Goal: Task Accomplishment & Management: Manage account settings

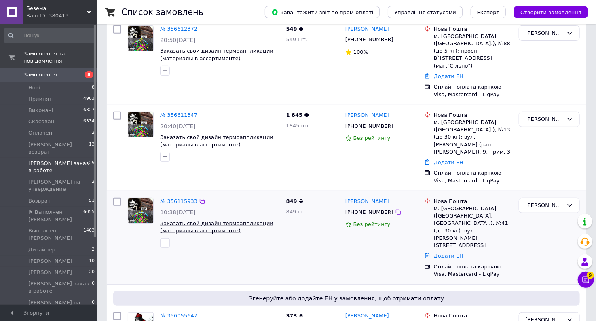
scroll to position [162, 0]
click at [184, 198] on link "№ 356115933" at bounding box center [178, 201] width 37 height 6
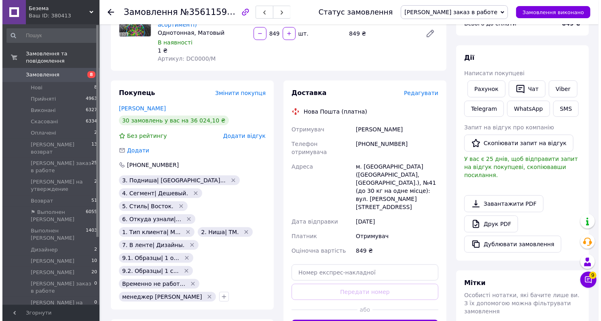
scroll to position [97, 0]
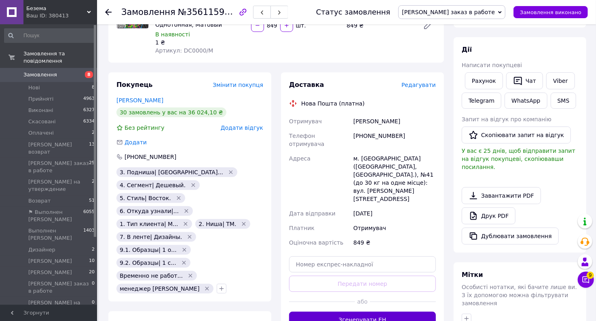
click at [364, 312] on button "Згенерувати ЕН" at bounding box center [362, 320] width 147 height 16
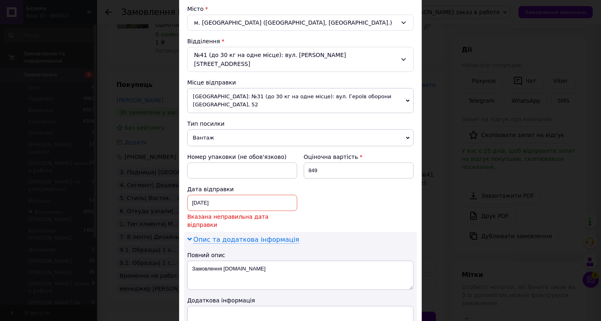
scroll to position [227, 0]
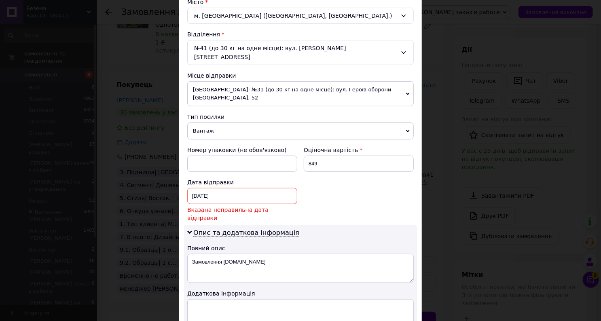
click at [231, 188] on div "[DATE] < 2025 > < Февраль > Пн Вт Ср Чт Пт Сб Вс 27 28 29 30 31 1 2 3 4 5 6 7 8…" at bounding box center [242, 196] width 110 height 16
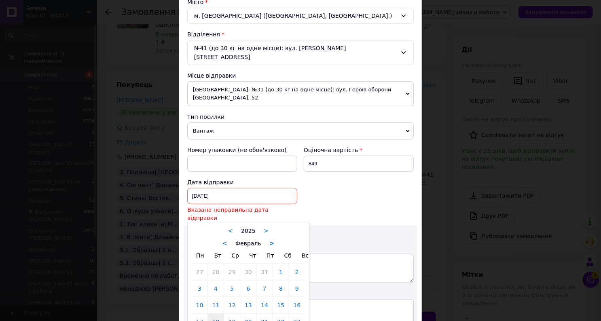
click at [269, 240] on link ">" at bounding box center [271, 243] width 5 height 7
click at [265, 240] on link ">" at bounding box center [266, 243] width 5 height 7
click at [267, 240] on link ">" at bounding box center [269, 243] width 5 height 7
click at [264, 240] on link ">" at bounding box center [265, 243] width 5 height 7
click at [265, 240] on link ">" at bounding box center [267, 243] width 5 height 7
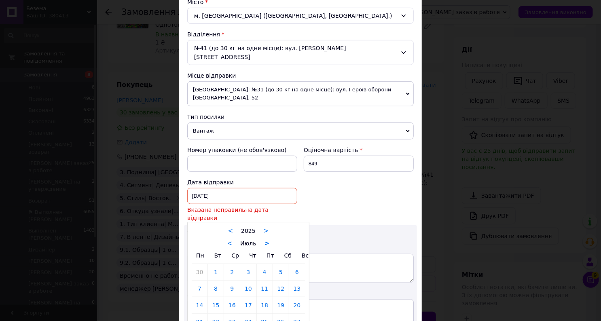
click at [265, 240] on link ">" at bounding box center [267, 243] width 5 height 7
click at [216, 297] on link "12" at bounding box center [216, 305] width 16 height 16
type input "[DATE]"
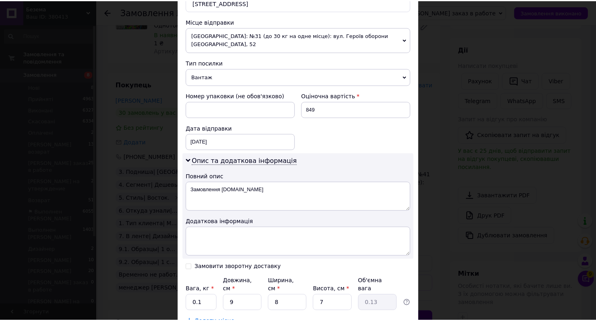
scroll to position [291, 0]
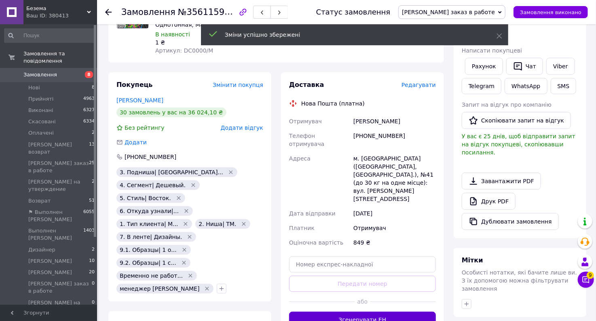
click at [386, 312] on button "Згенерувати ЕН" at bounding box center [362, 320] width 147 height 16
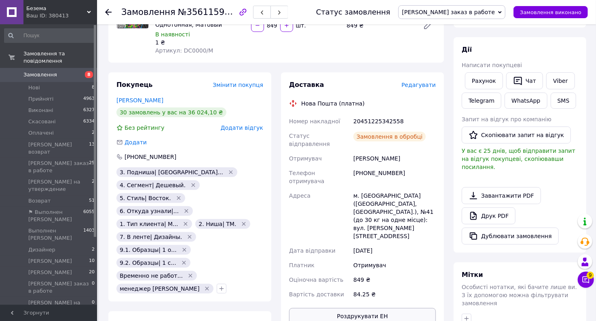
click at [373, 308] on button "Роздрукувати ЕН" at bounding box center [362, 316] width 147 height 16
click at [390, 120] on div "20451225342558" at bounding box center [395, 121] width 86 height 15
copy div "20451225342558"
click at [563, 100] on button "SMS" at bounding box center [564, 101] width 26 height 16
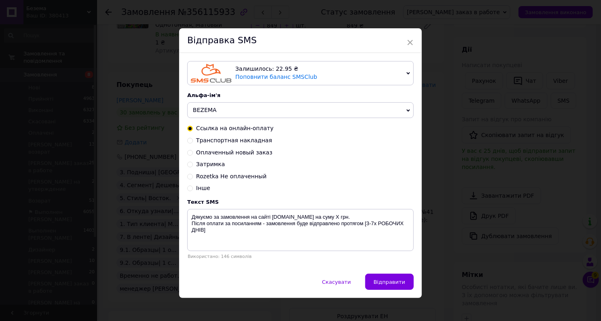
click at [257, 141] on span "Транспортная накладная" at bounding box center [234, 140] width 76 height 6
click at [193, 141] on input "Транспортная накладная" at bounding box center [190, 140] width 6 height 6
radio input "true"
radio input "false"
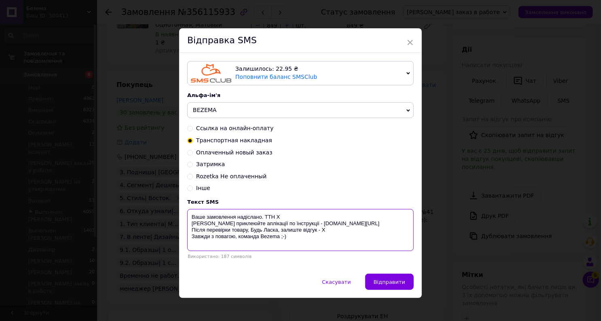
click at [277, 218] on textarea "Ваше замовлення надіслано. ТТН Х [PERSON_NAME] приклеюйте аплікації по їнструкц…" at bounding box center [300, 230] width 227 height 42
paste textarea "20451225342558"
type textarea "Ваше замовлення надіслано. ТТН 20451225342558 Якісно приклеюйте аплікації по їн…"
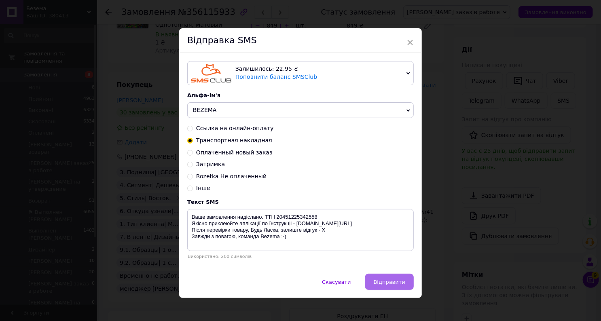
click at [390, 281] on span "Відправити" at bounding box center [390, 282] width 32 height 6
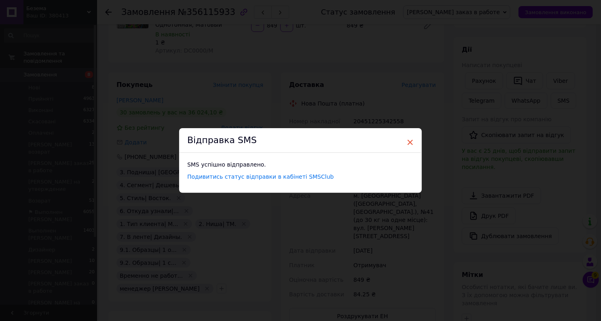
click at [409, 145] on span "×" at bounding box center [410, 143] width 7 height 14
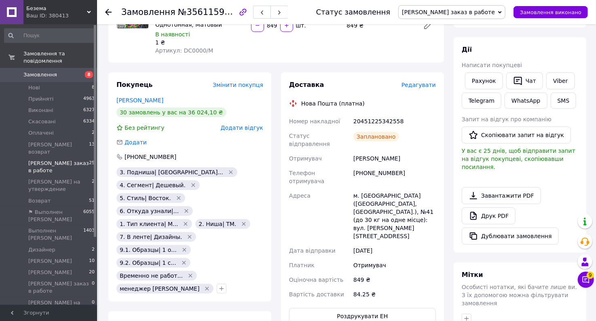
click at [71, 160] on span "[PERSON_NAME] заказ в работе" at bounding box center [58, 167] width 61 height 15
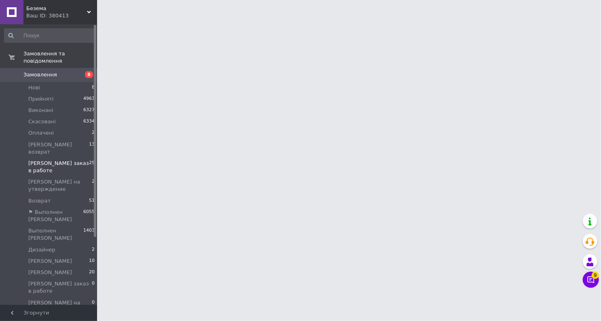
click at [71, 160] on span "[PERSON_NAME] заказ в работе" at bounding box center [58, 167] width 61 height 15
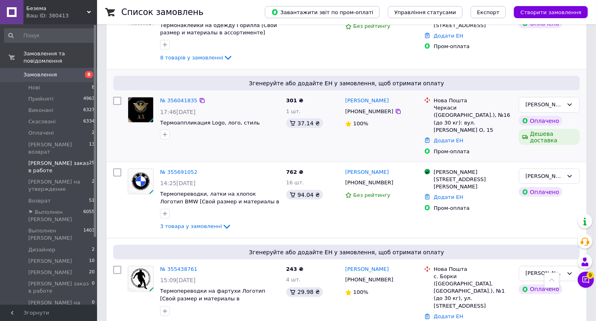
scroll to position [518, 0]
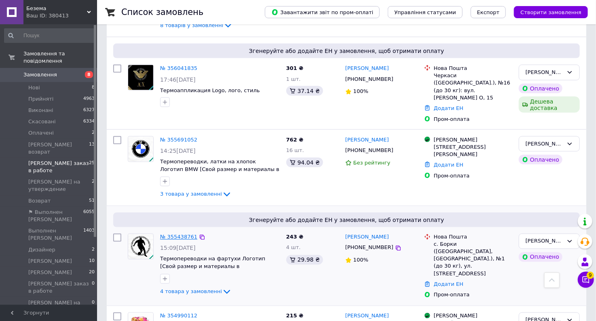
click at [187, 234] on link "№ 355438761" at bounding box center [178, 237] width 37 height 6
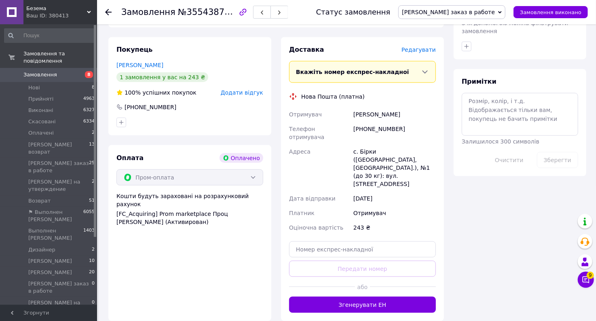
scroll to position [421, 0]
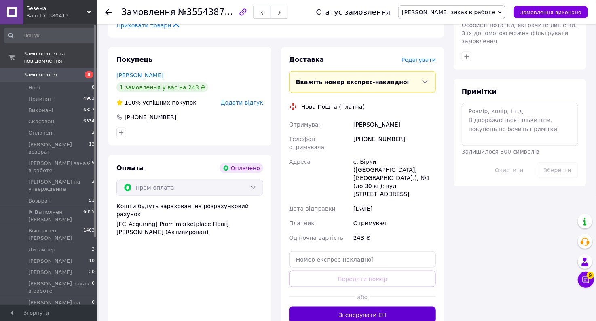
click at [369, 307] on button "Згенерувати ЕН" at bounding box center [362, 315] width 147 height 16
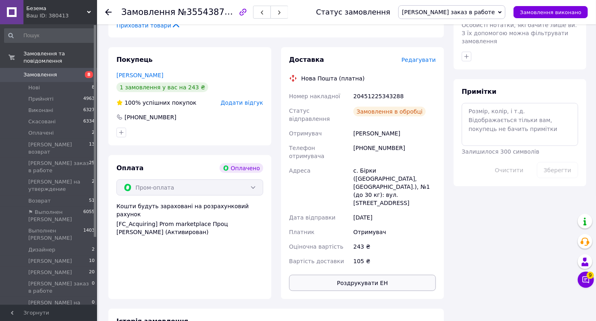
click at [372, 275] on button "Роздрукувати ЕН" at bounding box center [362, 283] width 147 height 16
click at [386, 89] on div "20451225343288" at bounding box center [395, 96] width 86 height 15
copy div "20451225343288"
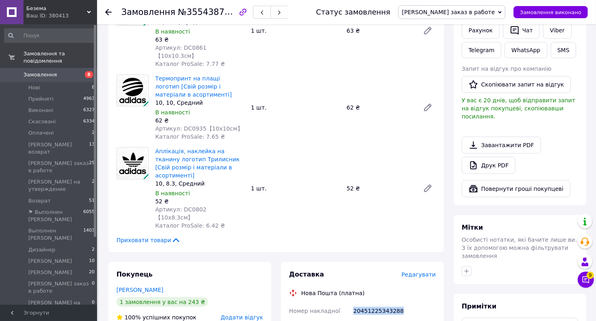
scroll to position [194, 0]
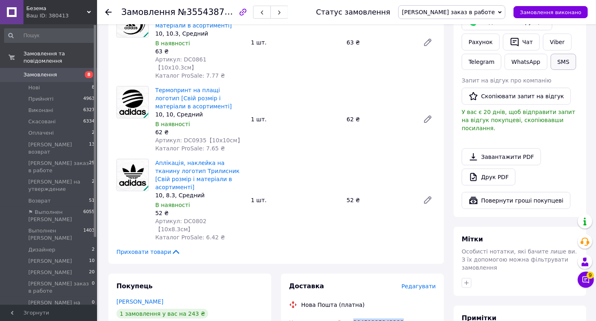
click at [562, 59] on button "SMS" at bounding box center [564, 62] width 26 height 16
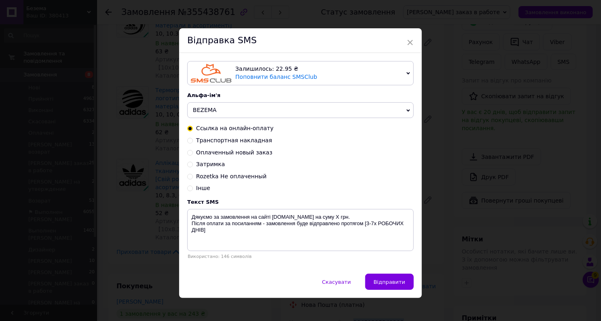
click at [252, 141] on span "Транспортная накладная" at bounding box center [234, 140] width 76 height 6
click at [193, 141] on input "Транспортная накладная" at bounding box center [190, 140] width 6 height 6
radio input "true"
radio input "false"
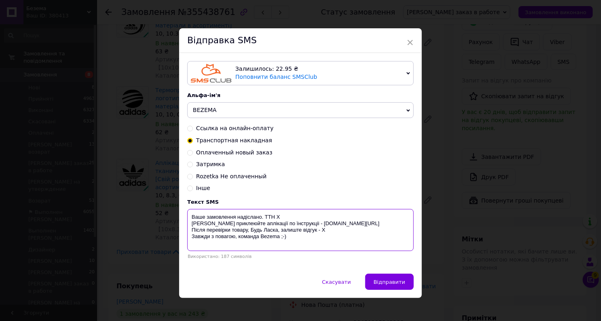
click at [277, 218] on textarea "Ваше замовлення надіслано. ТТН Х [PERSON_NAME] приклеюйте аплікації по їнструкц…" at bounding box center [300, 230] width 227 height 42
paste textarea "20451225343288"
type textarea "Ваше замовлення надіслано. ТТН 20451225343288 Якісно приклеюйте аплікації по їн…"
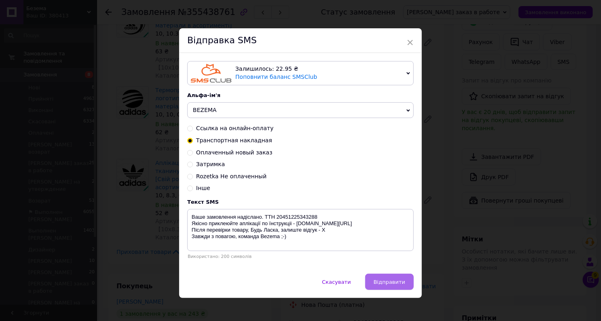
click at [394, 280] on span "Відправити" at bounding box center [390, 282] width 32 height 6
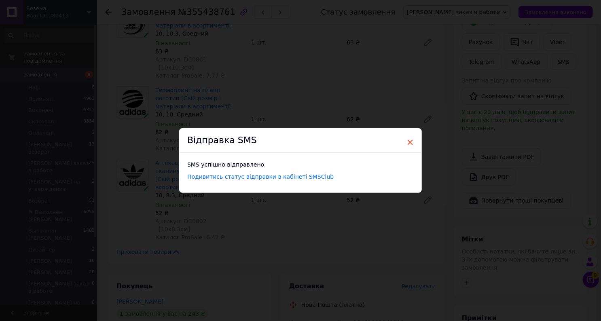
click at [411, 143] on span "×" at bounding box center [410, 143] width 7 height 14
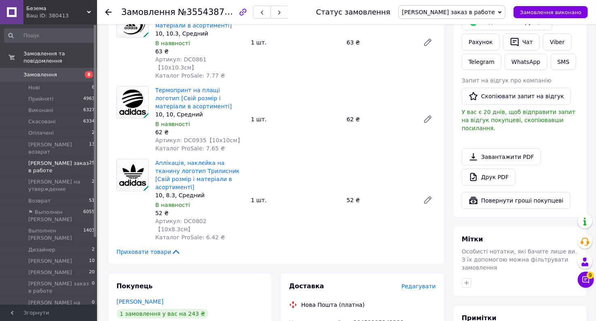
click at [62, 160] on span "[PERSON_NAME] заказ в работе" at bounding box center [58, 167] width 61 height 15
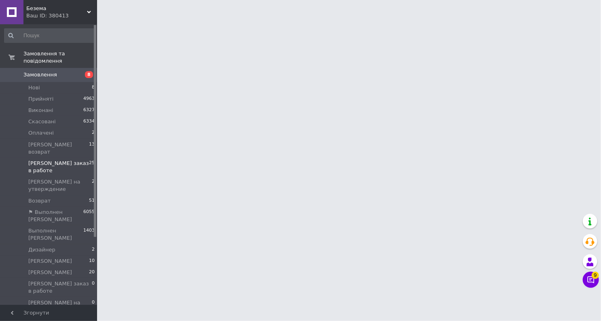
click at [63, 160] on span "[PERSON_NAME] заказ в работе" at bounding box center [58, 167] width 61 height 15
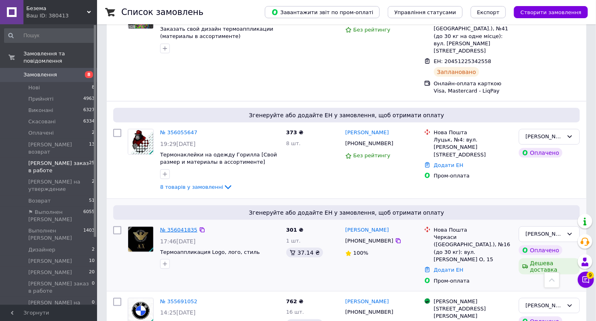
click at [176, 227] on link "№ 356041835" at bounding box center [178, 230] width 37 height 6
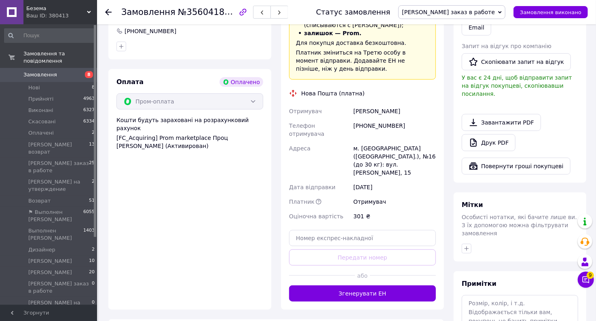
scroll to position [251, 0]
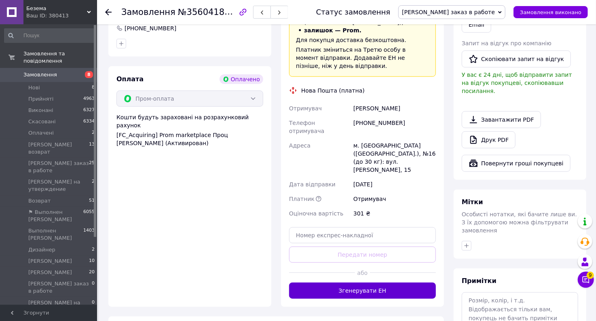
click at [372, 283] on button "Згенерувати ЕН" at bounding box center [362, 291] width 147 height 16
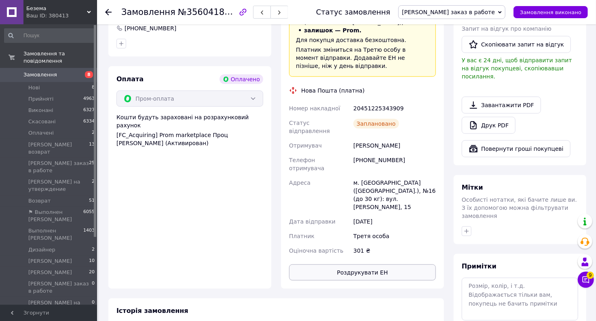
click at [379, 265] on button "Роздрукувати ЕН" at bounding box center [362, 273] width 147 height 16
click at [390, 101] on div "20451225343909" at bounding box center [395, 108] width 86 height 15
copy div "20451225343909"
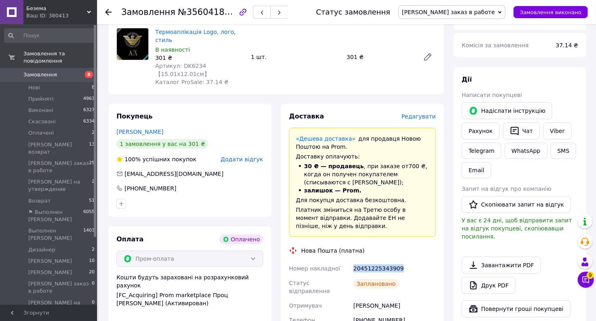
scroll to position [89, 0]
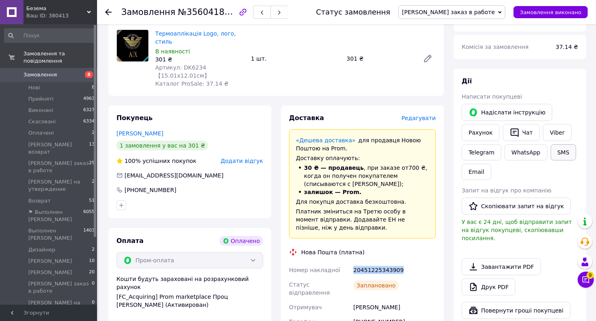
click at [560, 154] on button "SMS" at bounding box center [564, 152] width 26 height 16
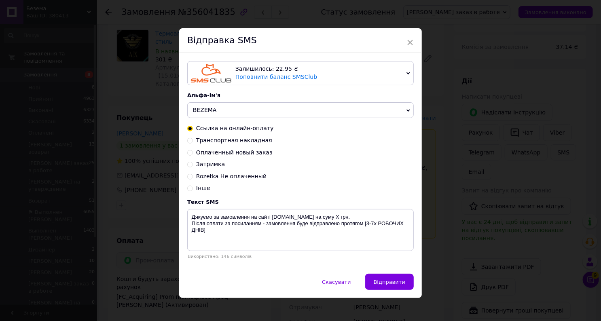
click at [254, 143] on span "Транспортная накладная" at bounding box center [234, 140] width 76 height 6
click at [193, 143] on input "Транспортная накладная" at bounding box center [190, 140] width 6 height 6
radio input "true"
radio input "false"
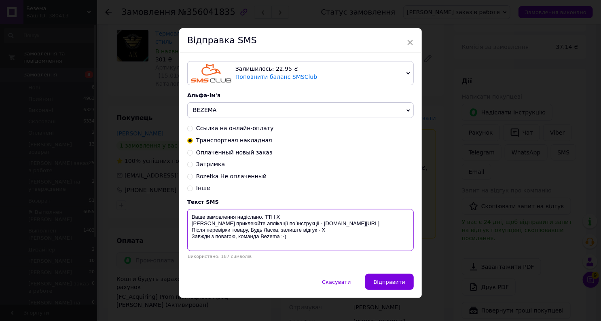
click at [277, 218] on textarea "Ваше замовлення надіслано. ТТН Х [PERSON_NAME] приклеюйте аплікації по їнструкц…" at bounding box center [300, 230] width 227 height 42
paste textarea "20451225343909"
type textarea "Ваше замовлення надіслано. ТТН 20451225343909 Якісно приклеюйте аплікації по їн…"
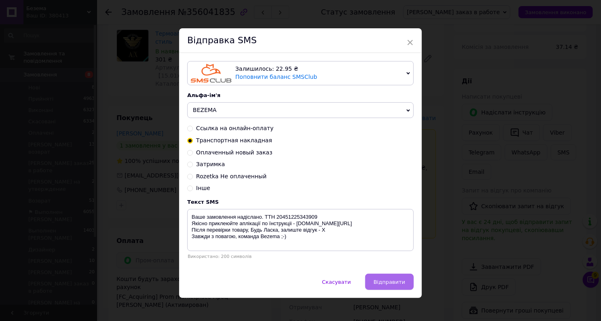
click at [386, 282] on span "Відправити" at bounding box center [390, 282] width 32 height 6
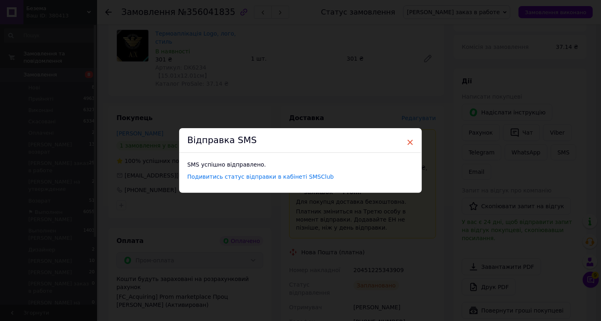
click at [411, 140] on span "×" at bounding box center [410, 143] width 7 height 14
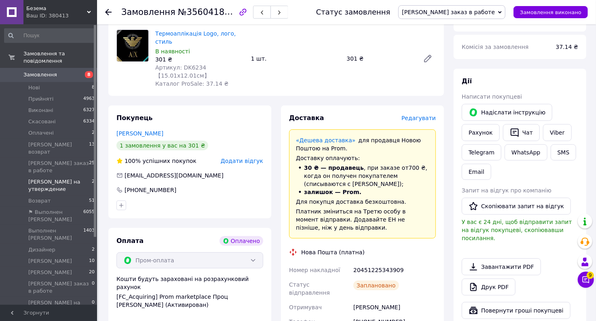
click at [72, 176] on li "[PERSON_NAME] на утверждение 2" at bounding box center [50, 185] width 100 height 19
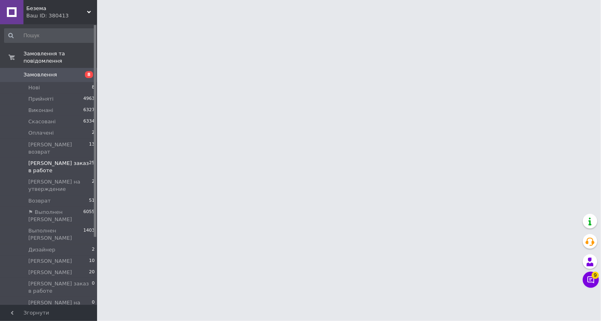
click at [72, 160] on span "[PERSON_NAME] заказ в работе" at bounding box center [58, 167] width 61 height 15
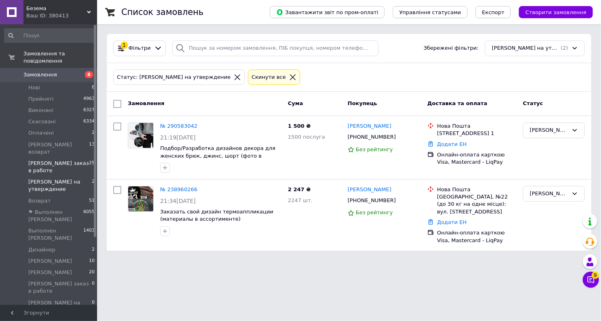
click at [52, 160] on span "[PERSON_NAME] заказ в работе" at bounding box center [58, 167] width 61 height 15
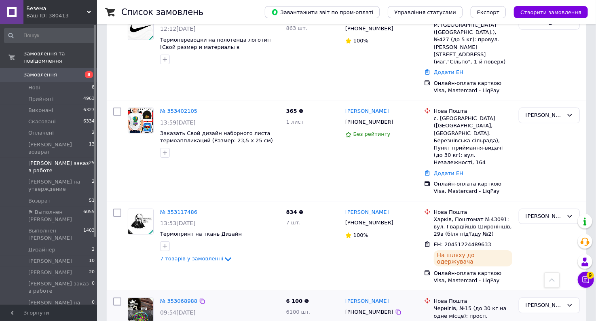
scroll to position [1410, 0]
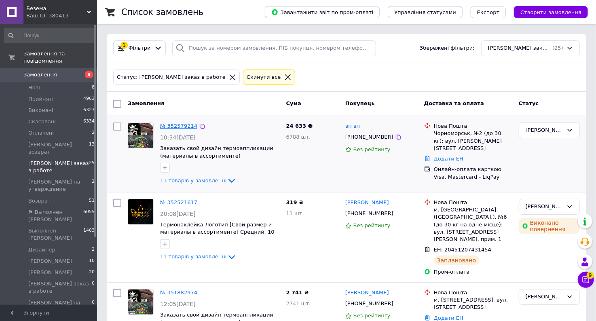
click at [185, 125] on link "№ 352579214" at bounding box center [178, 126] width 37 height 6
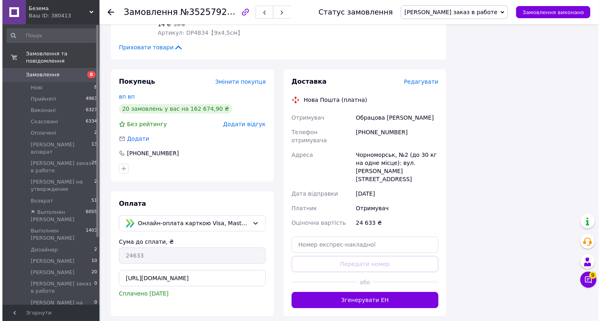
scroll to position [1036, 0]
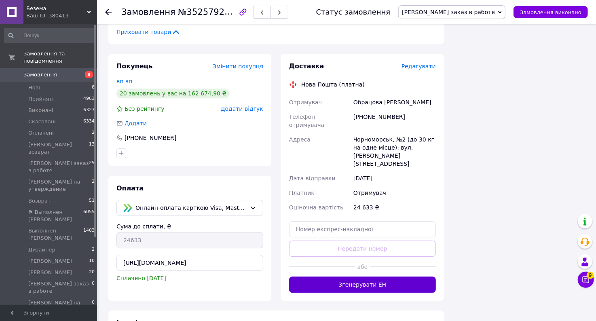
click at [377, 277] on button "Згенерувати ЕН" at bounding box center [362, 285] width 147 height 16
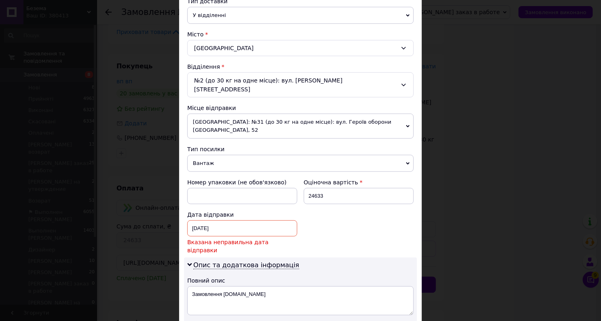
scroll to position [227, 0]
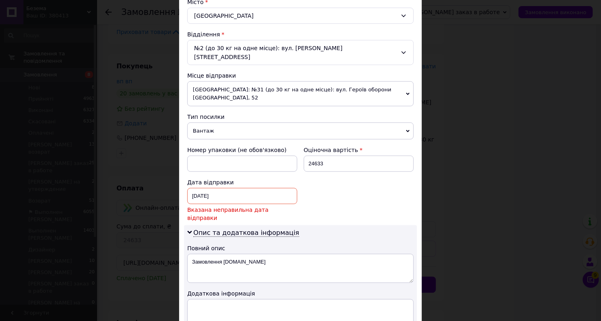
click at [218, 188] on div "[DATE] < 2024 > < Август > Пн Вт Ср Чт Пт Сб Вс 29 30 31 1 2 3 4 5 6 7 8 9 10 1…" at bounding box center [242, 196] width 110 height 16
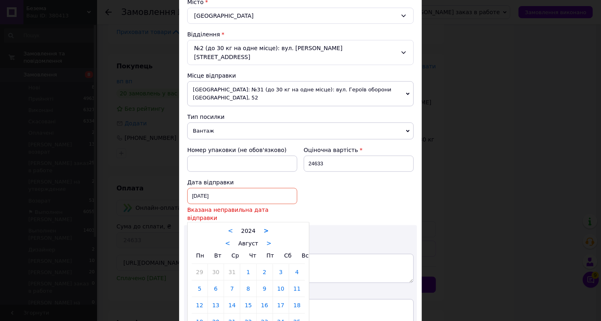
click at [264, 227] on link ">" at bounding box center [266, 230] width 5 height 7
click at [215, 297] on link "12" at bounding box center [216, 305] width 16 height 16
type input "[DATE]"
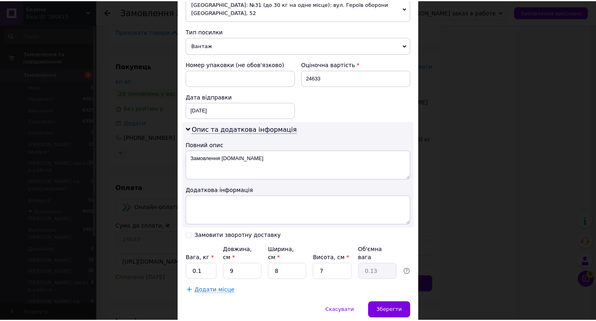
scroll to position [318, 0]
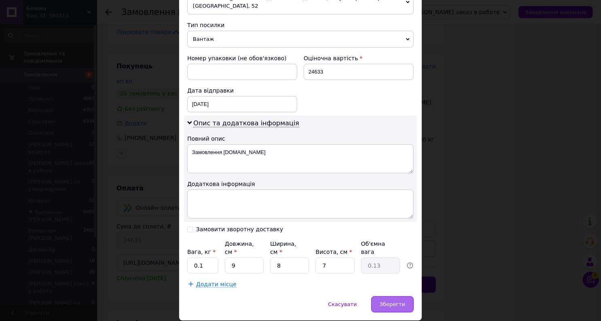
click at [401, 301] on span "Зберегти" at bounding box center [392, 304] width 25 height 6
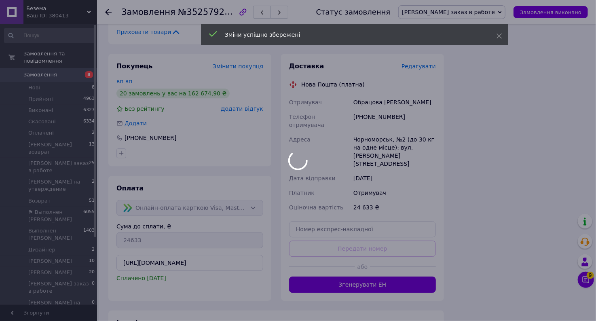
scroll to position [828, 0]
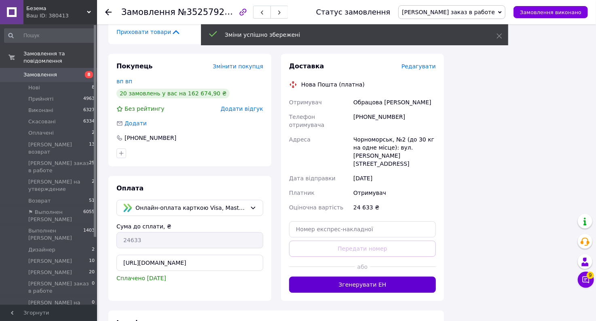
click at [366, 277] on button "Згенерувати ЕН" at bounding box center [362, 285] width 147 height 16
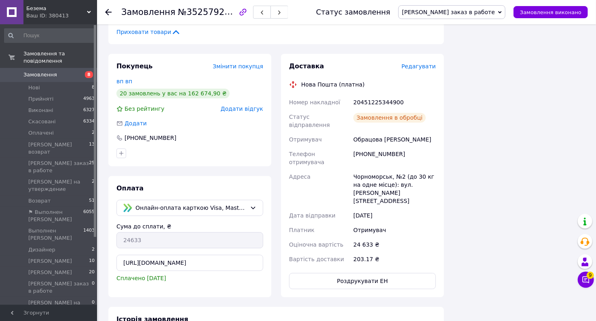
scroll to position [847, 0]
click at [369, 273] on button "Роздрукувати ЕН" at bounding box center [362, 281] width 147 height 16
click at [376, 95] on div "20451225344900" at bounding box center [395, 102] width 86 height 15
copy div "20451225344900"
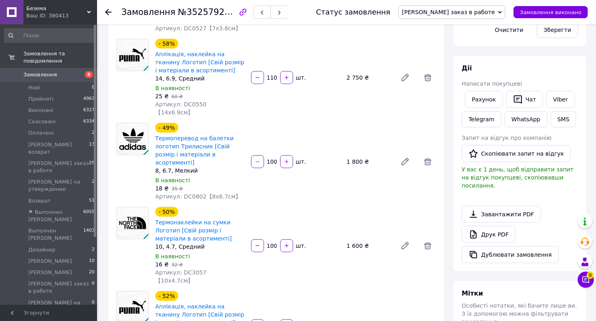
scroll to position [194, 0]
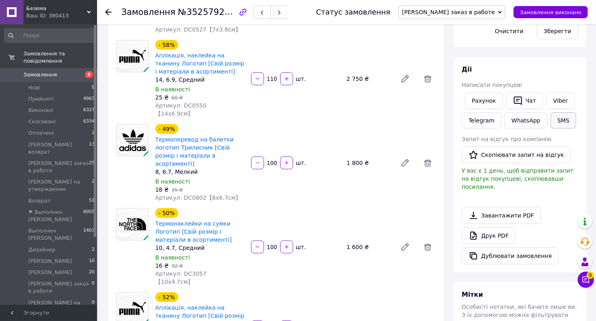
click at [558, 122] on button "SMS" at bounding box center [564, 120] width 26 height 16
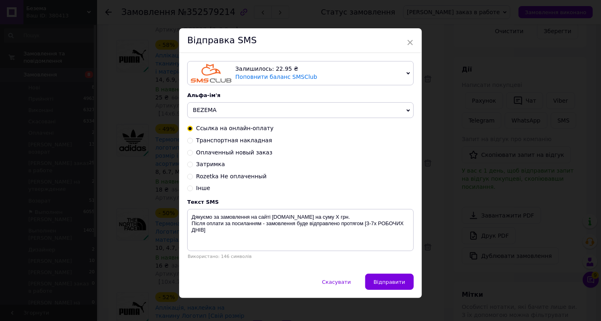
click at [253, 142] on span "Транспортная накладная" at bounding box center [234, 140] width 76 height 6
click at [193, 142] on input "Транспортная накладная" at bounding box center [190, 140] width 6 height 6
radio input "true"
radio input "false"
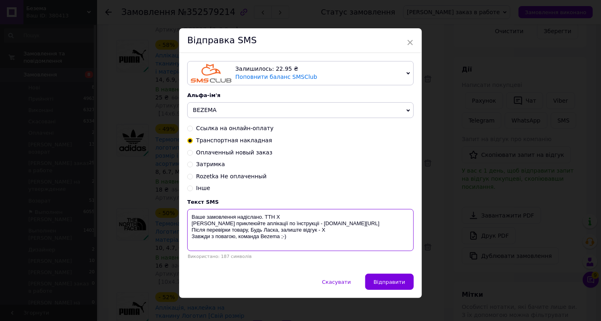
click at [275, 217] on textarea "Ваше замовлення надіслано. ТТН Х [PERSON_NAME] приклеюйте аплікації по їнструкц…" at bounding box center [300, 230] width 227 height 42
paste textarea "20451225344900"
type textarea "Ваше замовлення надіслано. ТТН 20451225344900 Якісно приклеюйте аплікації по їн…"
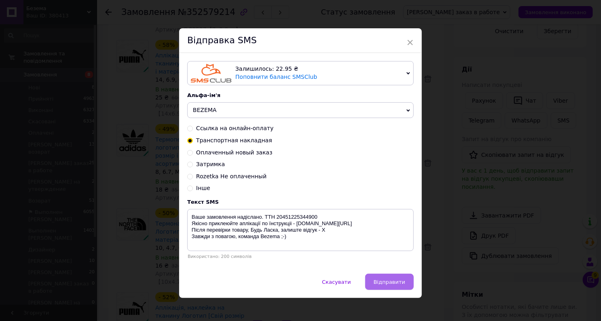
click at [390, 282] on span "Відправити" at bounding box center [390, 282] width 32 height 6
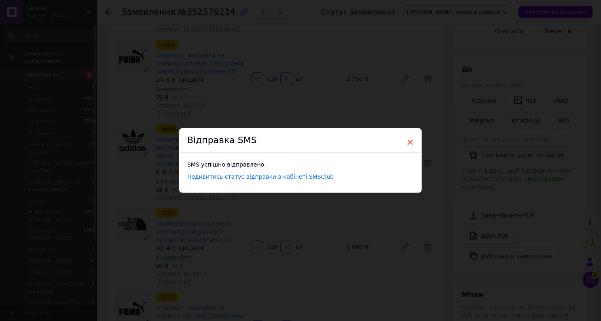
click at [411, 141] on span "×" at bounding box center [410, 143] width 7 height 14
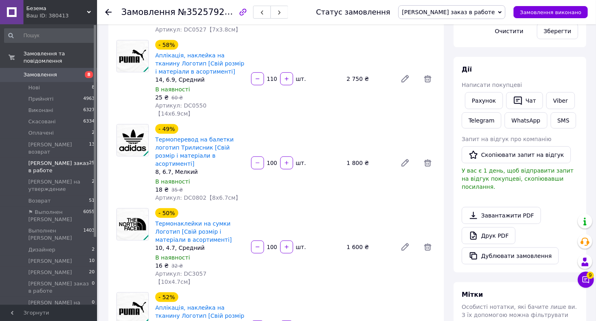
click at [65, 160] on span "[PERSON_NAME] заказ в работе" at bounding box center [58, 167] width 61 height 15
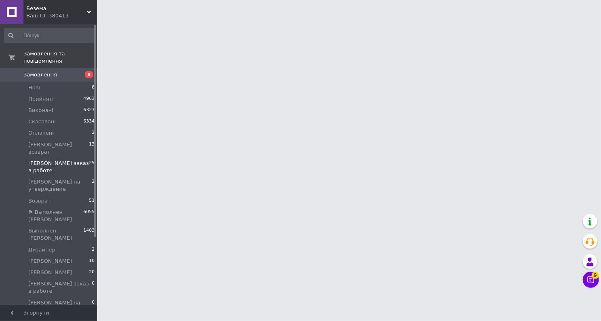
click at [65, 160] on span "[PERSON_NAME] заказ в работе" at bounding box center [58, 167] width 61 height 15
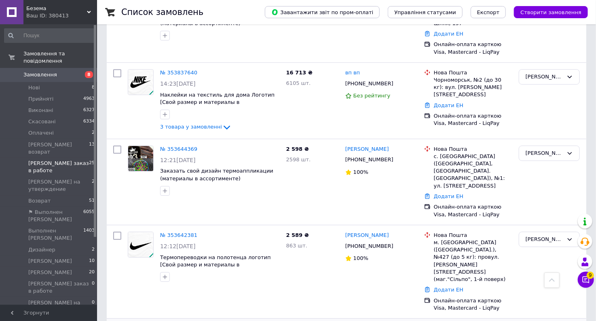
scroll to position [1230, 0]
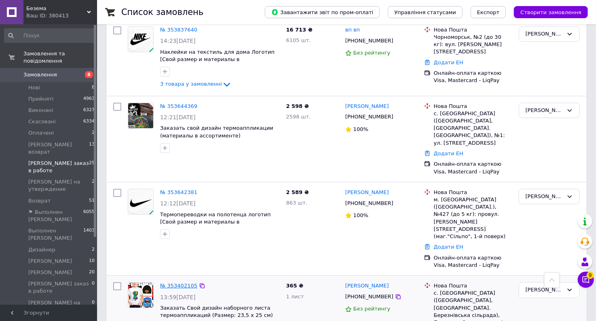
click at [183, 283] on link "№ 353402105" at bounding box center [178, 286] width 37 height 6
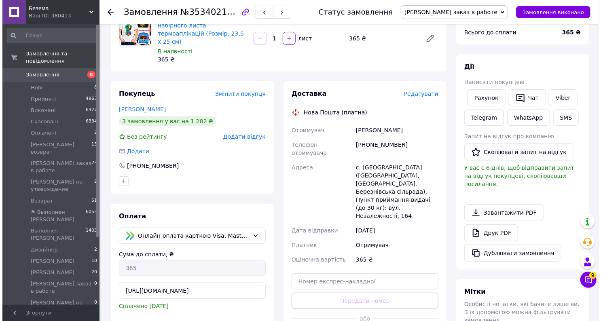
scroll to position [136, 0]
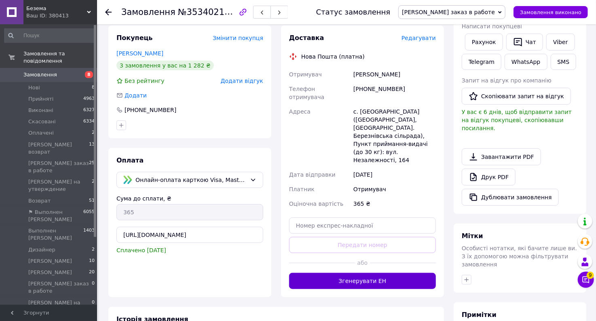
click at [360, 273] on button "Згенерувати ЕН" at bounding box center [362, 281] width 147 height 16
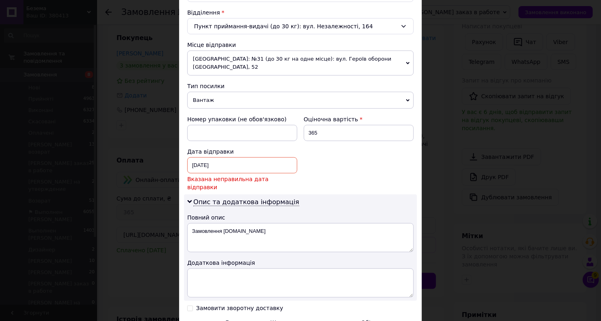
scroll to position [259, 0]
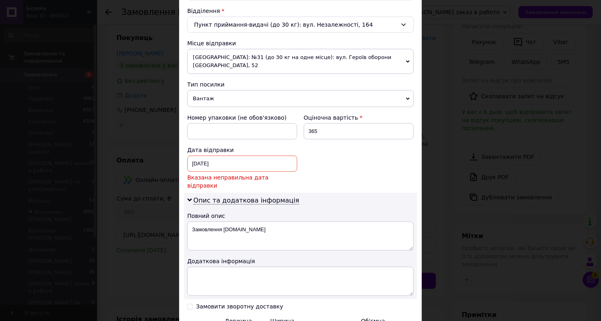
click at [221, 156] on div "[DATE] < 2025 > < Июнь > Пн Вт Ср Чт Пт Сб Вс 26 27 28 29 30 31 1 2 3 4 5 6 7 8…" at bounding box center [242, 164] width 110 height 16
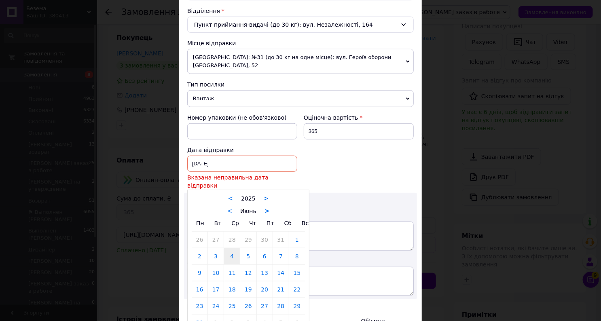
click at [265, 208] on link ">" at bounding box center [267, 211] width 5 height 7
click at [214, 265] on link "12" at bounding box center [216, 273] width 16 height 16
type input "[DATE]"
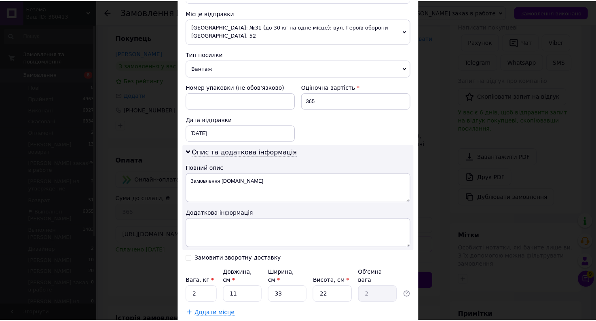
scroll to position [318, 0]
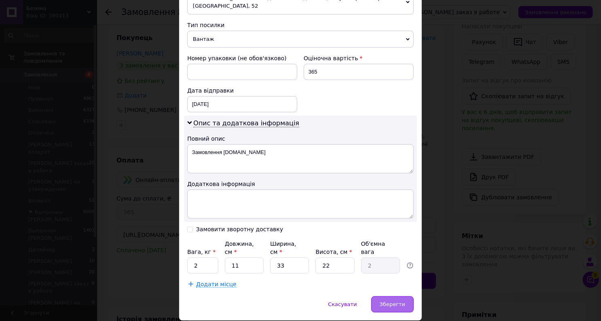
click at [396, 301] on span "Зберегти" at bounding box center [392, 304] width 25 height 6
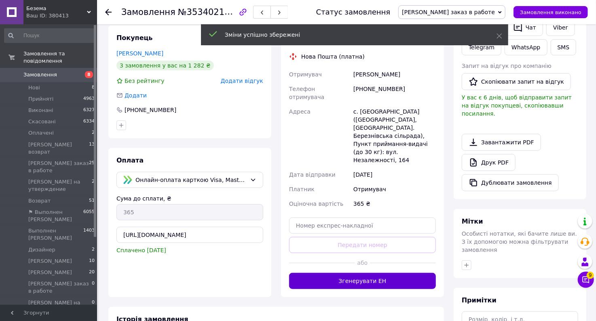
click at [375, 273] on button "Згенерувати ЕН" at bounding box center [362, 281] width 147 height 16
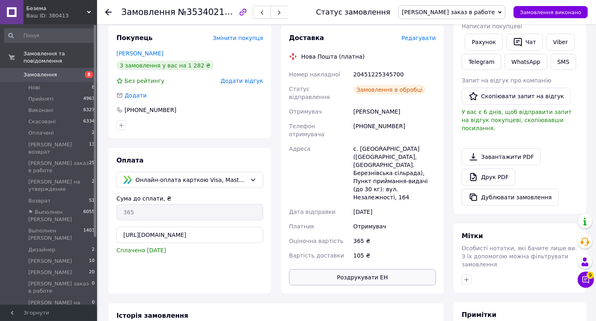
click at [378, 269] on button "Роздрукувати ЕН" at bounding box center [362, 277] width 147 height 16
click at [390, 67] on div "20451225345700" at bounding box center [395, 74] width 86 height 15
copy div "20451225345700"
click at [552, 62] on button "SMS" at bounding box center [564, 62] width 26 height 16
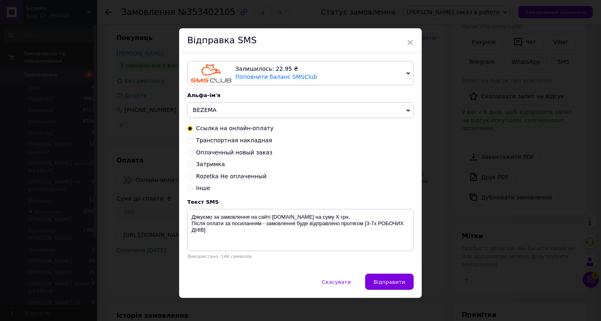
click at [241, 139] on span "Транспортная накладная" at bounding box center [234, 140] width 76 height 6
click at [193, 139] on input "Транспортная накладная" at bounding box center [190, 140] width 6 height 6
radio input "true"
radio input "false"
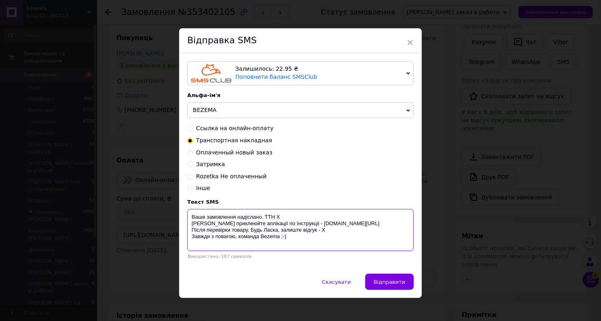
click at [277, 218] on textarea "Ваше замовлення надіслано. ТТН Х [PERSON_NAME] приклеюйте аплікації по їнструкц…" at bounding box center [300, 230] width 227 height 42
paste textarea "20451225345700"
type textarea "Ваше замовлення надіслано. ТТН 20451225345700 Якісно приклеюйте аплікації по їн…"
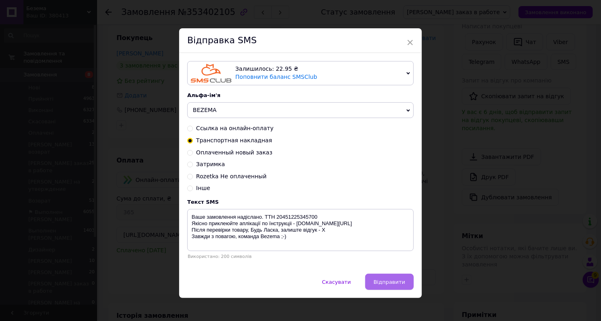
click at [390, 280] on span "Відправити" at bounding box center [390, 282] width 32 height 6
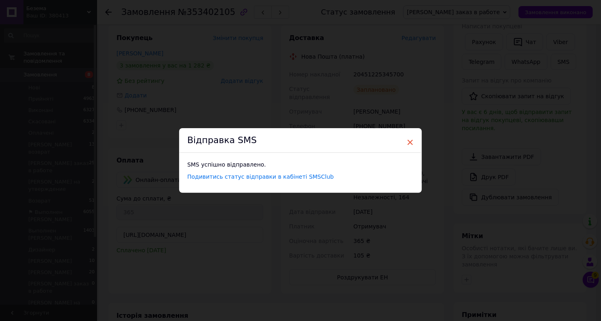
click at [411, 140] on span "×" at bounding box center [410, 143] width 7 height 14
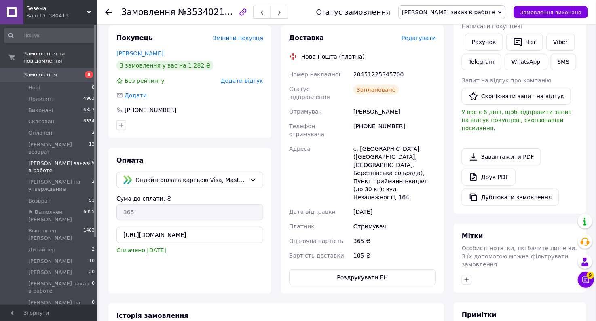
click at [56, 160] on span "[PERSON_NAME] заказ в работе" at bounding box center [58, 167] width 61 height 15
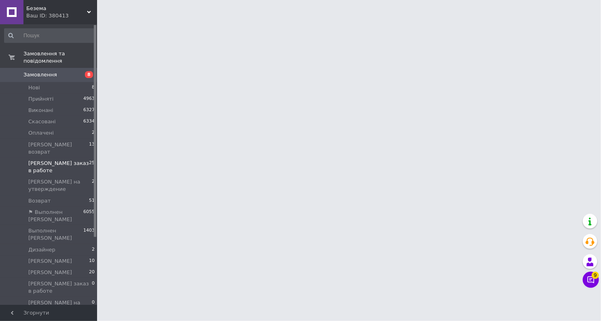
click at [56, 160] on span "[PERSON_NAME] заказ в работе" at bounding box center [58, 167] width 61 height 15
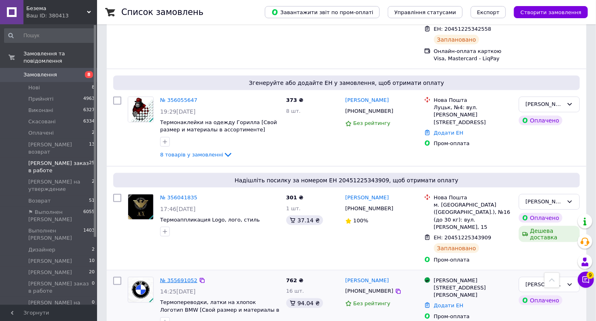
click at [180, 277] on link "№ 355691052" at bounding box center [178, 280] width 37 height 6
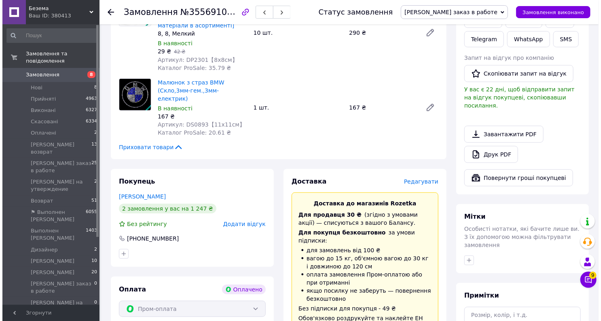
scroll to position [194, 0]
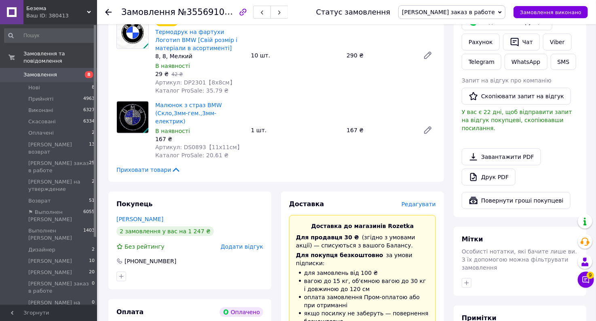
click at [421, 201] on span "Редагувати" at bounding box center [419, 204] width 34 height 6
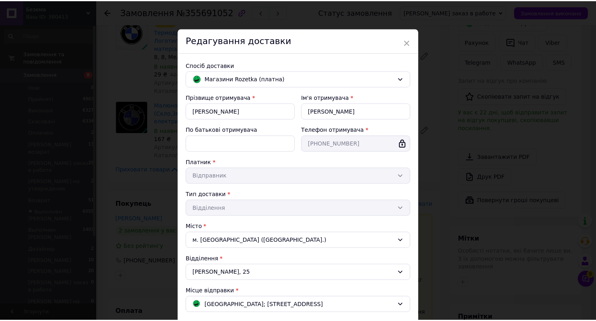
scroll to position [129, 0]
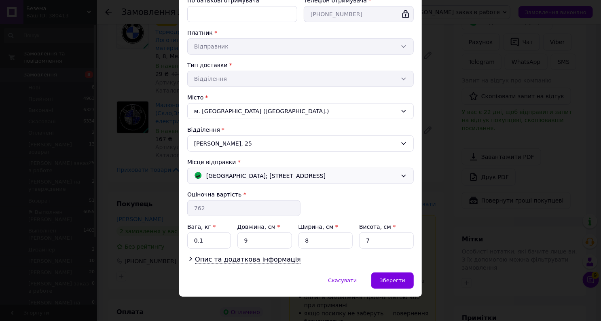
click at [251, 174] on span "[GEOGRAPHIC_DATA]; [STREET_ADDRESS]" at bounding box center [265, 176] width 119 height 9
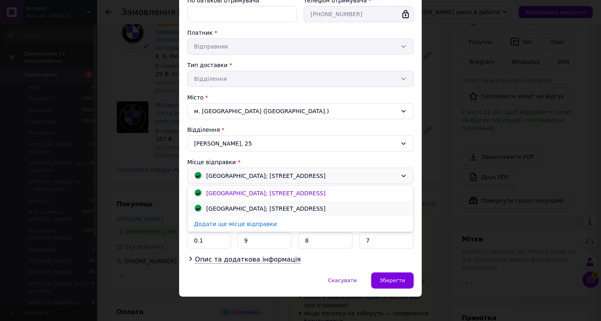
click at [234, 205] on div "[GEOGRAPHIC_DATA]; [STREET_ADDRESS]" at bounding box center [265, 208] width 123 height 9
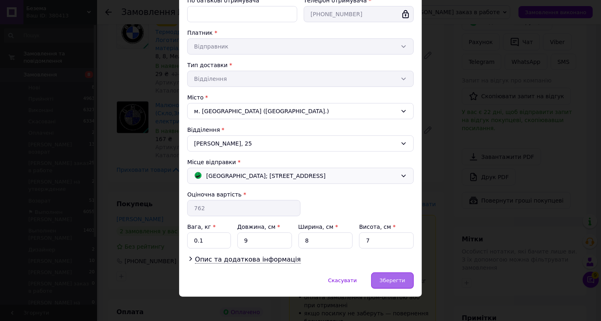
click at [388, 277] on span "Зберегти" at bounding box center [392, 280] width 25 height 6
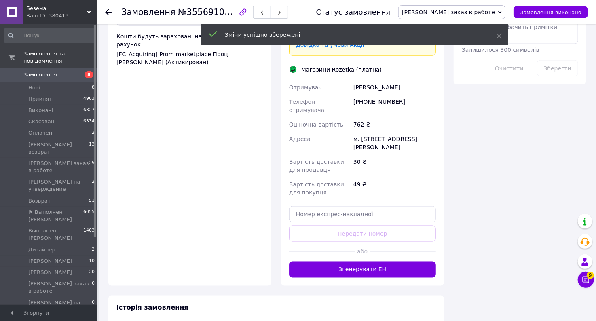
scroll to position [518, 0]
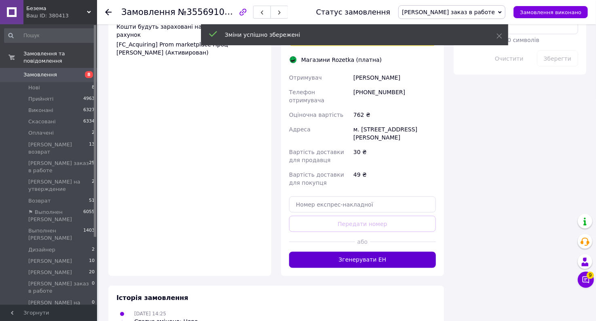
click at [369, 252] on button "Згенерувати ЕН" at bounding box center [362, 260] width 147 height 16
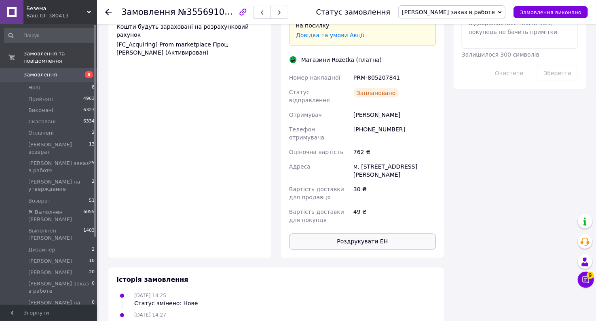
click at [371, 234] on button "Роздрукувати ЕН" at bounding box center [362, 242] width 147 height 16
click at [380, 70] on div "PRM-805207841" at bounding box center [395, 77] width 86 height 15
copy div "PRM-805207841"
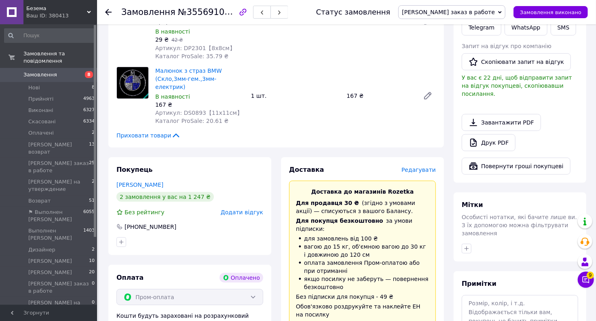
scroll to position [162, 0]
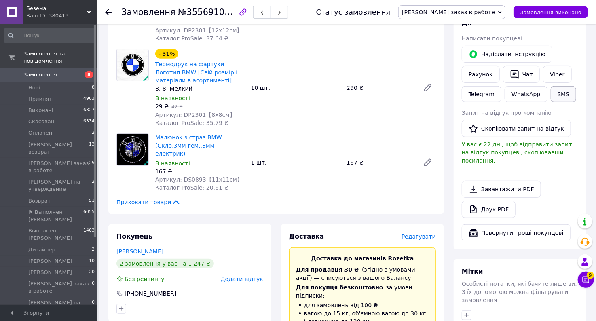
click at [557, 92] on button "SMS" at bounding box center [564, 94] width 26 height 16
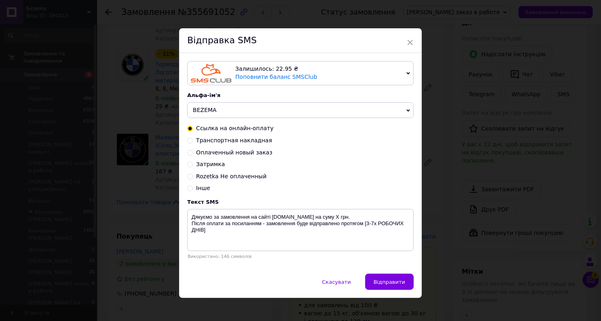
click at [222, 141] on span "Транспортная накладная" at bounding box center [234, 140] width 76 height 6
click at [193, 141] on input "Транспортная накладная" at bounding box center [190, 140] width 6 height 6
radio input "true"
radio input "false"
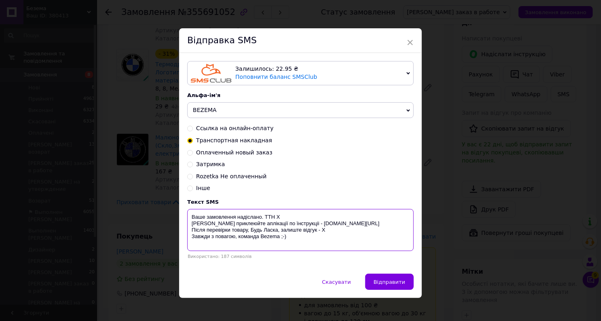
click at [277, 217] on textarea "Ваше замовлення надіслано. ТТН Х [PERSON_NAME] приклеюйте аплікації по їнструкц…" at bounding box center [300, 230] width 227 height 42
paste textarea "PRM-805207841"
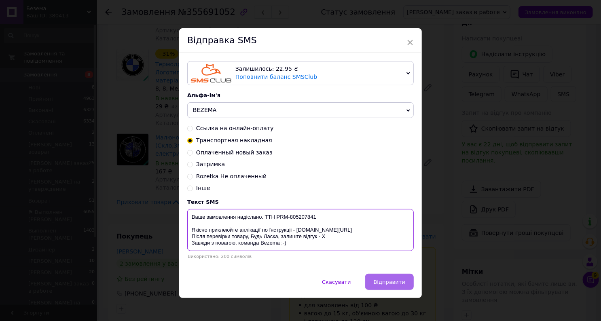
type textarea "Ваше замовлення надіслано. ТТН PRM-805207841 Якісно приклеюйте аплікації по їнс…"
click at [395, 283] on span "Відправити" at bounding box center [390, 282] width 32 height 6
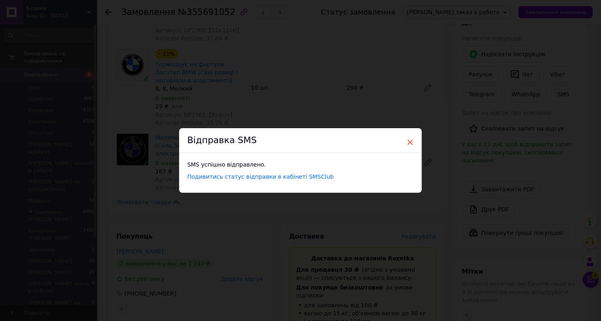
click at [411, 138] on span "×" at bounding box center [410, 143] width 7 height 14
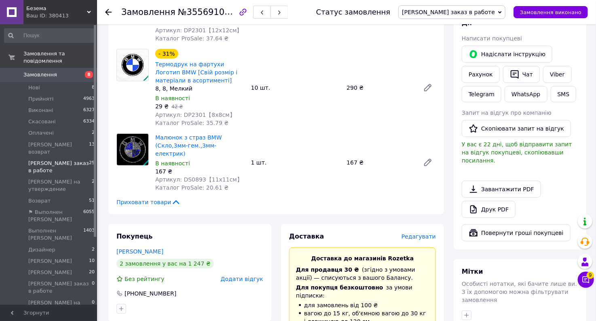
click at [70, 160] on span "[PERSON_NAME] заказ в работе" at bounding box center [58, 167] width 61 height 15
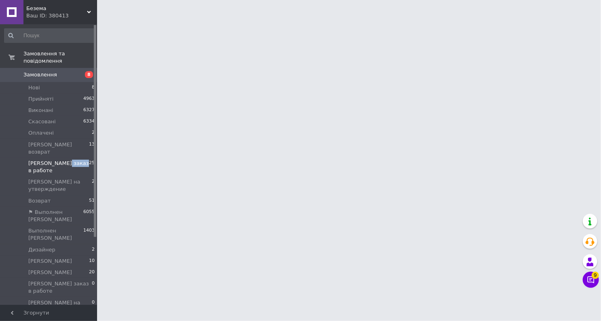
click at [70, 160] on span "[PERSON_NAME] заказ в работе" at bounding box center [58, 167] width 61 height 15
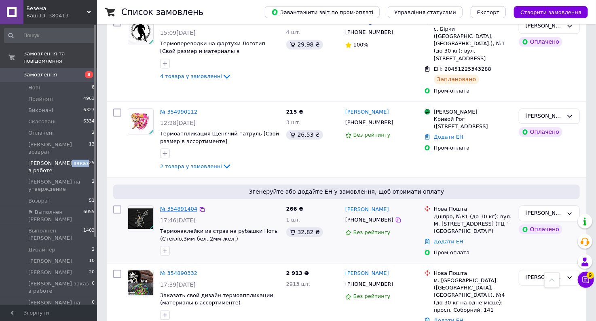
click at [182, 206] on link "№ 354891404" at bounding box center [178, 209] width 37 height 6
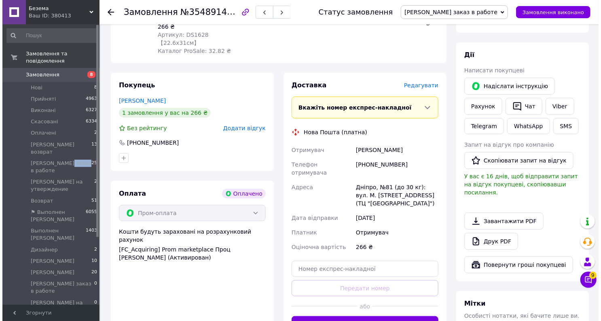
scroll to position [167, 0]
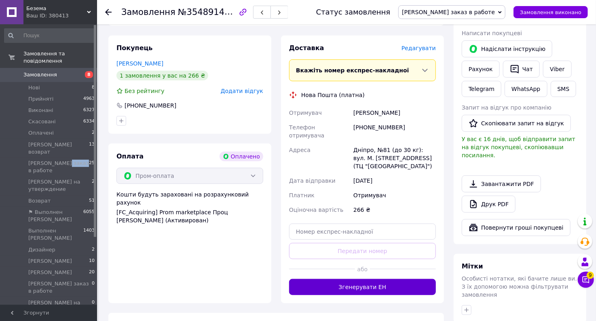
click at [373, 279] on button "Згенерувати ЕН" at bounding box center [362, 287] width 147 height 16
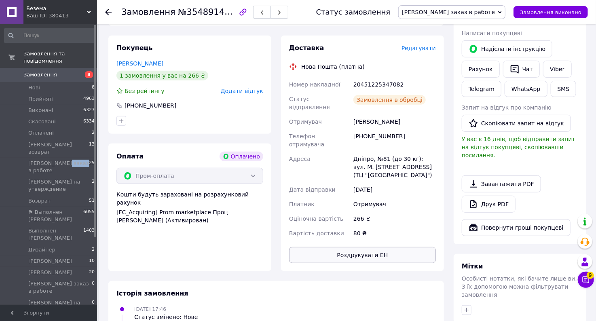
click at [375, 247] on button "Роздрукувати ЕН" at bounding box center [362, 255] width 147 height 16
click at [369, 77] on div "20451225347082" at bounding box center [395, 84] width 86 height 15
copy div "20451225347082"
click at [559, 89] on button "SMS" at bounding box center [564, 89] width 26 height 16
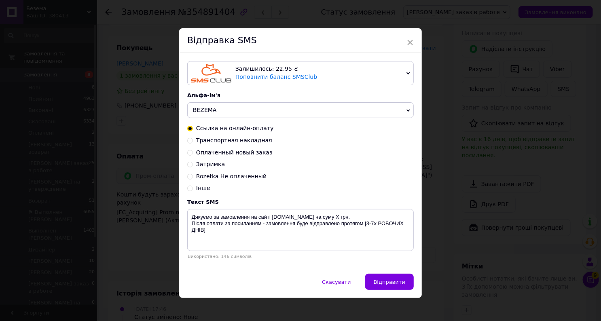
click at [221, 141] on span "Транспортная накладная" at bounding box center [234, 140] width 76 height 6
click at [193, 141] on input "Транспортная накладная" at bounding box center [190, 140] width 6 height 6
radio input "true"
radio input "false"
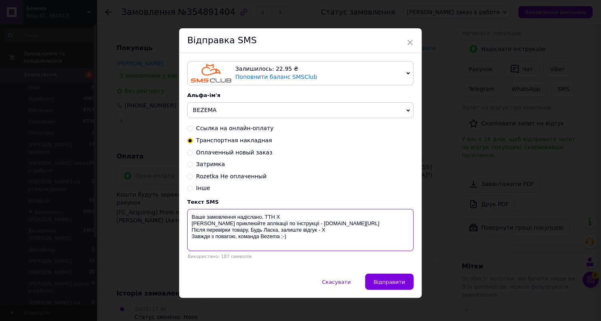
click at [275, 219] on textarea "Ваше замовлення надіслано. ТТН Х [PERSON_NAME] приклеюйте аплікації по їнструкц…" at bounding box center [300, 230] width 227 height 42
paste textarea "20451225347082"
type textarea "Ваше замовлення надіслано. ТТН 20451225347082 Якісно приклеюйте аплікації по їн…"
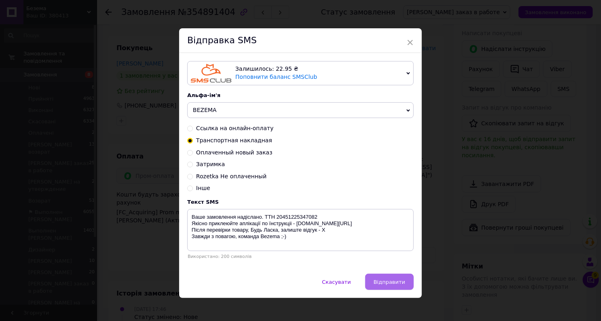
click at [388, 282] on span "Відправити" at bounding box center [390, 282] width 32 height 6
